Goal: Find specific page/section: Find specific page/section

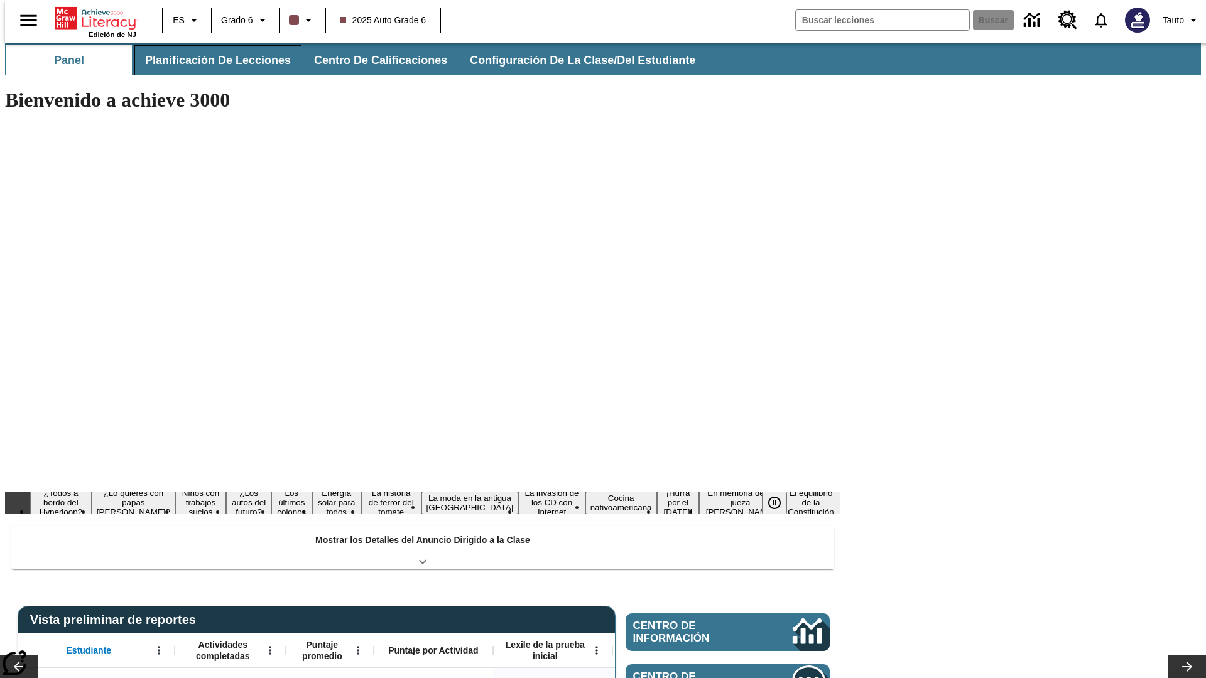
click at [210, 60] on button "Planificación de lecciones" at bounding box center [217, 60] width 167 height 30
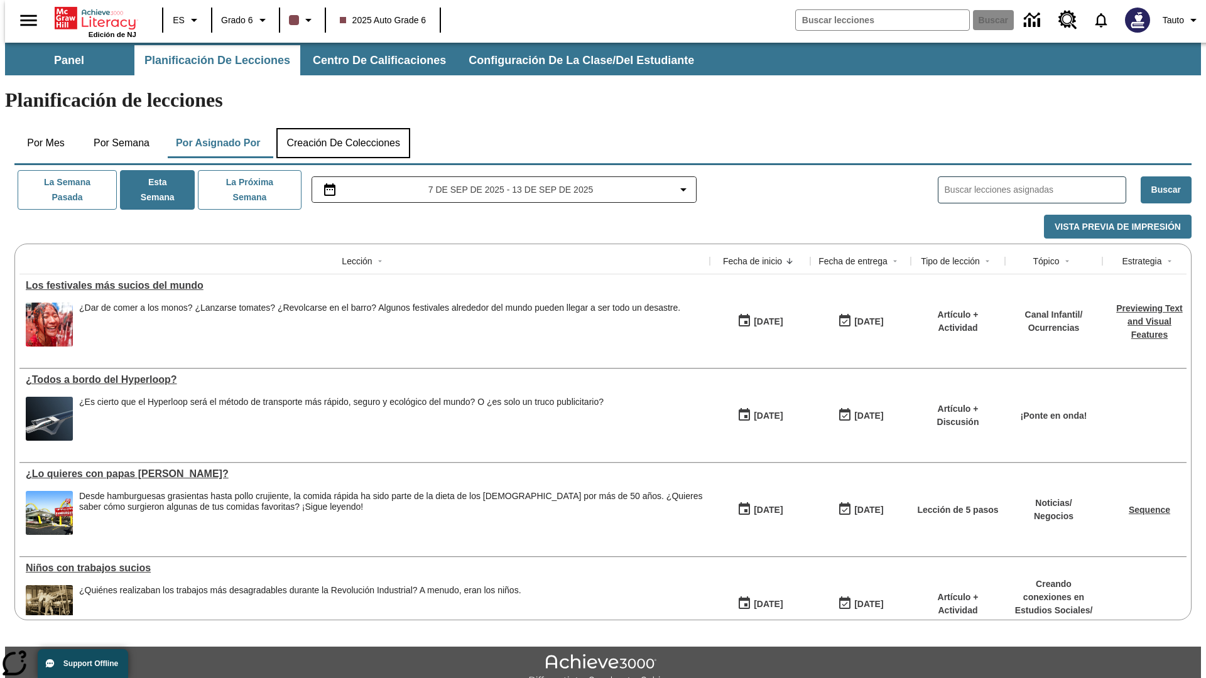
click at [343, 128] on button "Creación de colecciones" at bounding box center [343, 143] width 134 height 30
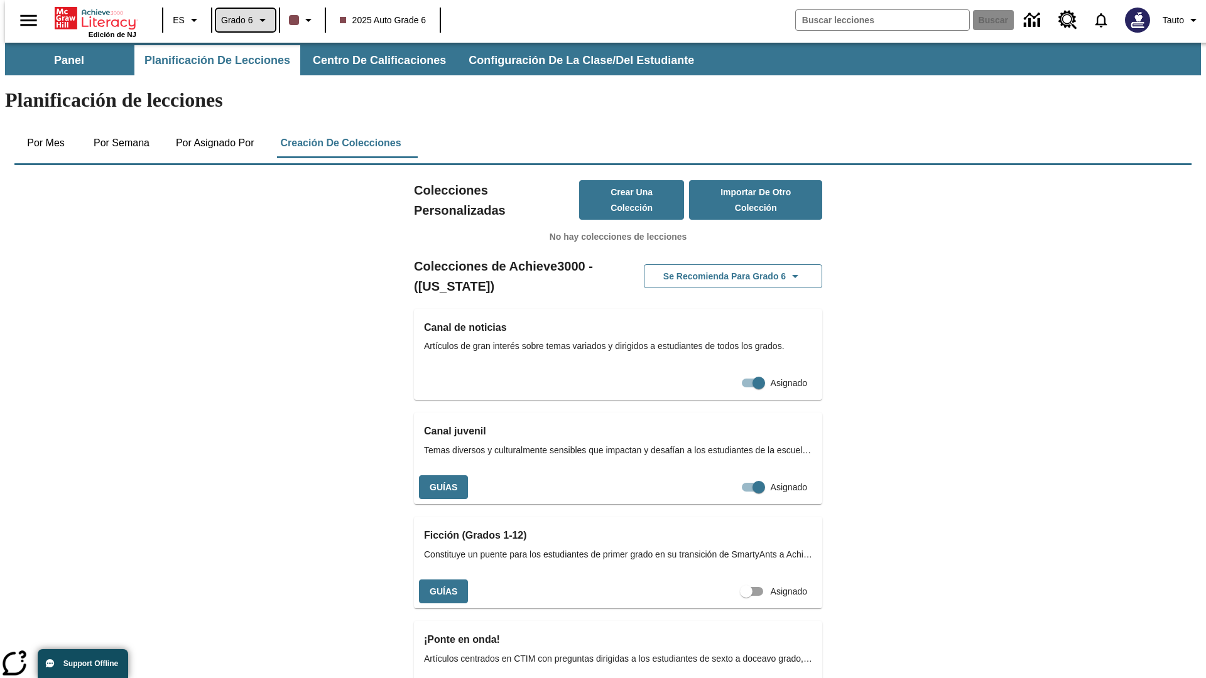
click at [241, 20] on span "Grado 6" at bounding box center [237, 20] width 32 height 13
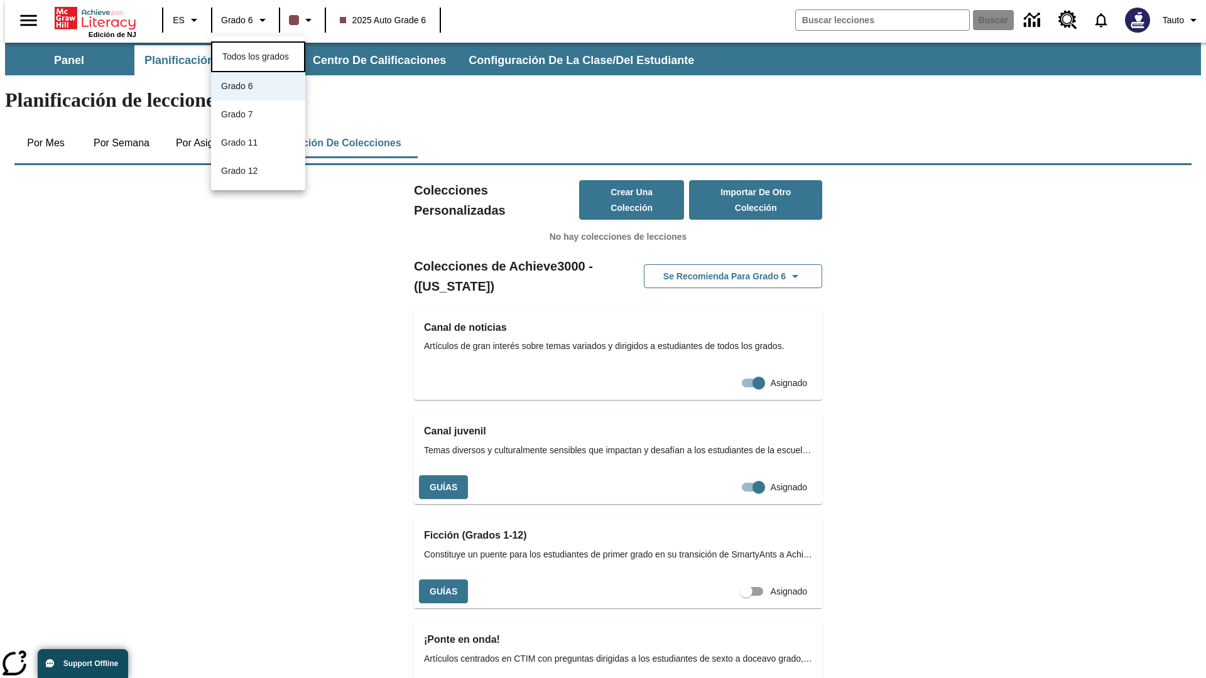
click at [258, 55] on span "Todos los grados" at bounding box center [255, 56] width 67 height 10
